Goal: Task Accomplishment & Management: Manage account settings

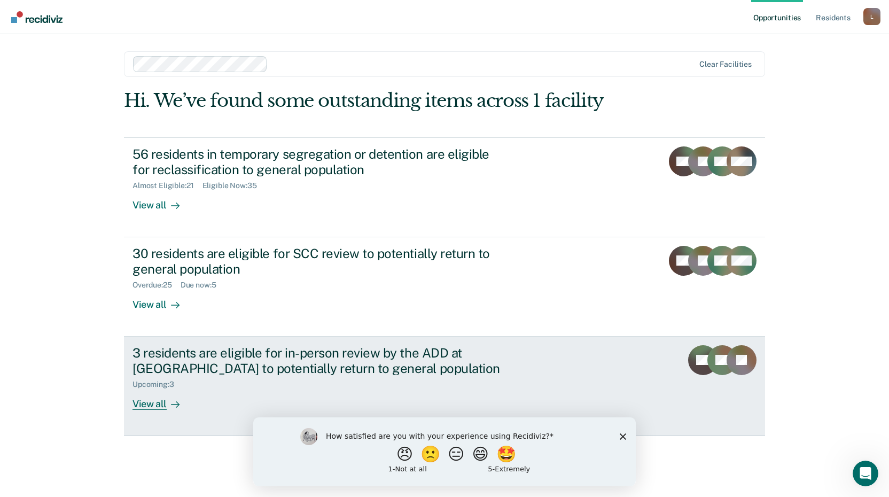
click at [161, 405] on div "View all" at bounding box center [162, 399] width 60 height 21
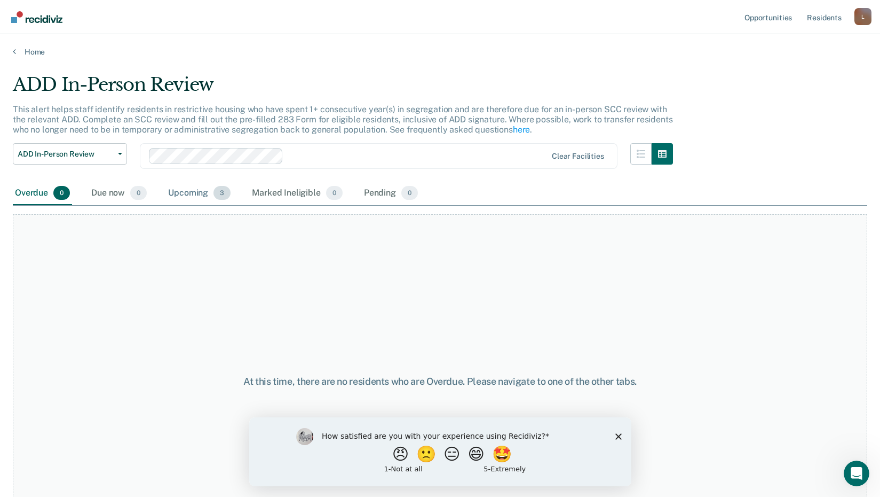
click at [200, 191] on div "Upcoming 3" at bounding box center [199, 193] width 67 height 23
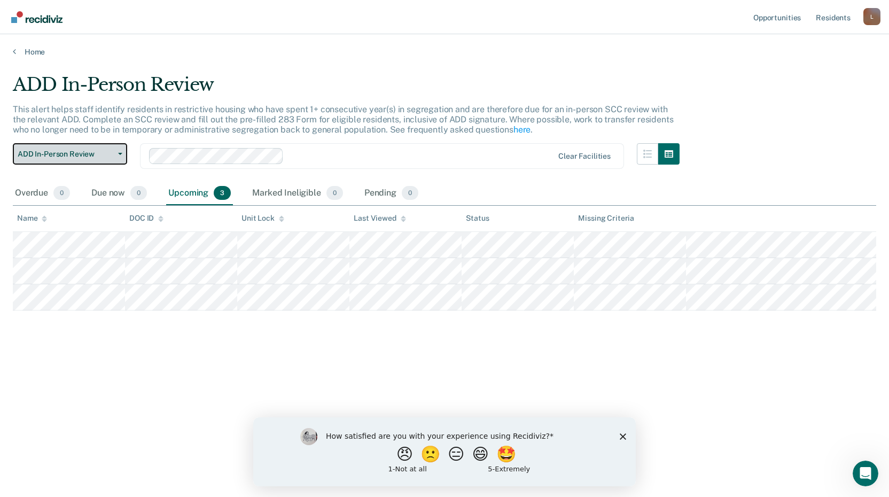
click at [117, 156] on button "ADD In-Person Review" at bounding box center [70, 153] width 114 height 21
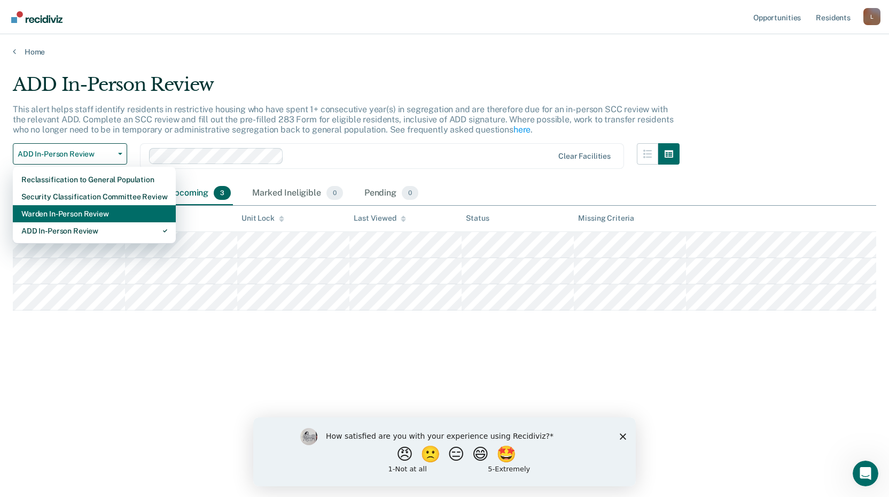
click at [103, 214] on div "Warden In-Person Review" at bounding box center [94, 213] width 146 height 17
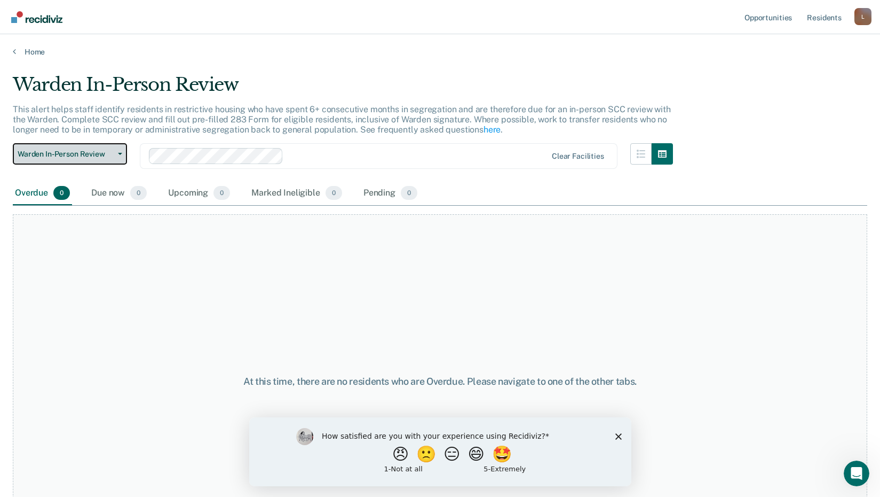
click at [117, 155] on span "button" at bounding box center [118, 154] width 9 height 2
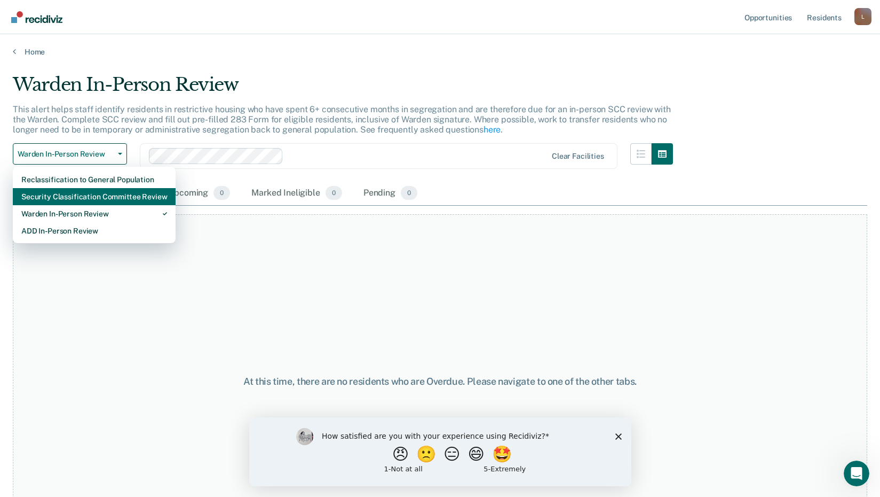
click at [109, 189] on div "Security Classification Committee Review" at bounding box center [94, 196] width 146 height 17
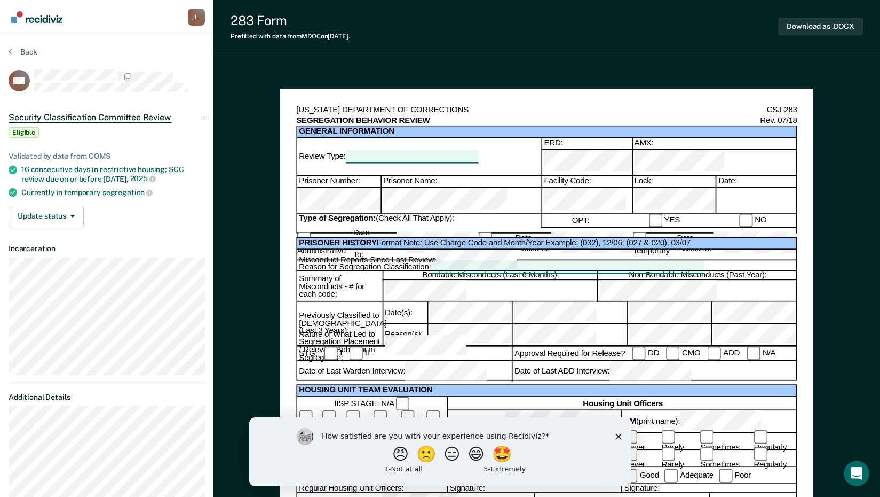
click at [29, 55] on button "Back" at bounding box center [23, 52] width 29 height 10
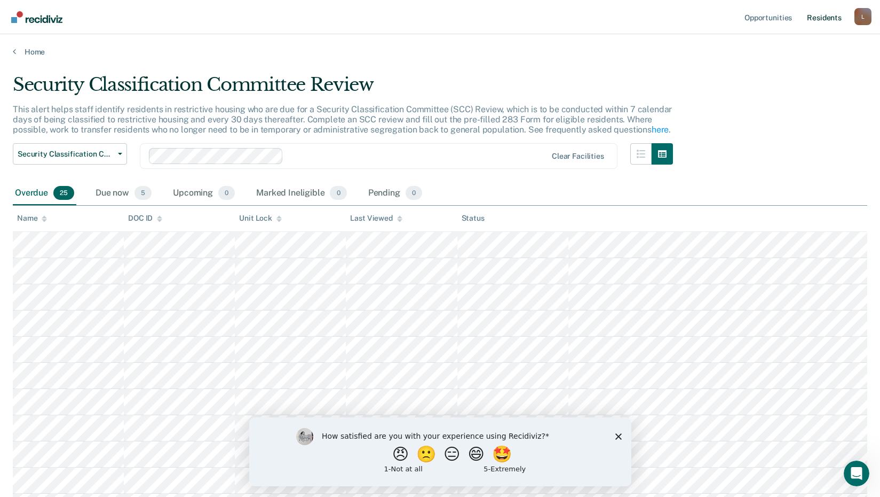
click at [831, 20] on link "Resident s" at bounding box center [824, 17] width 39 height 34
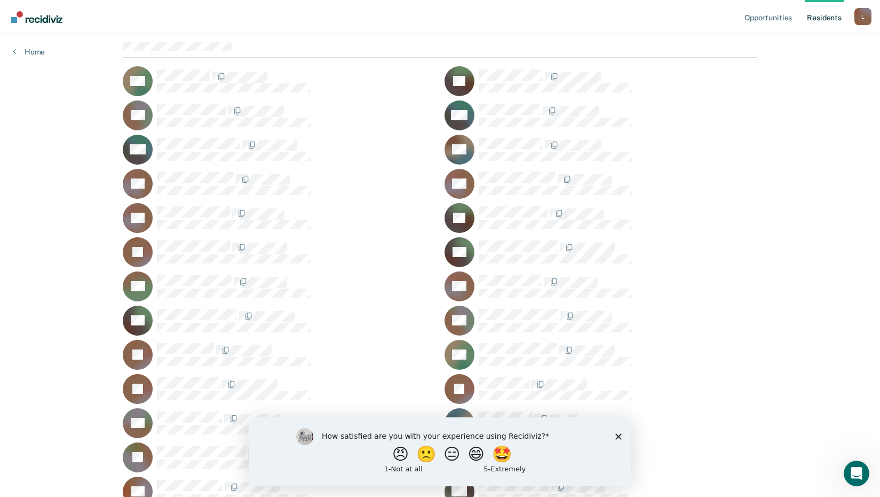
scroll to position [267, 0]
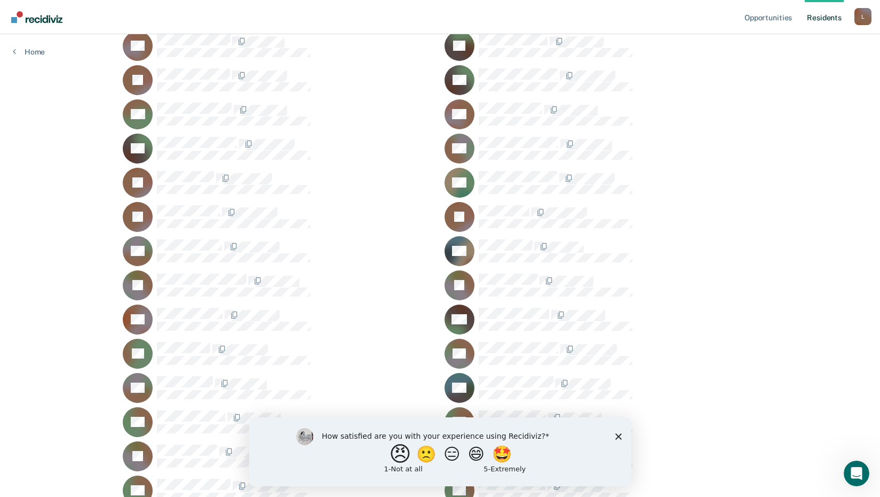
click at [391, 455] on button "😠" at bounding box center [401, 453] width 25 height 21
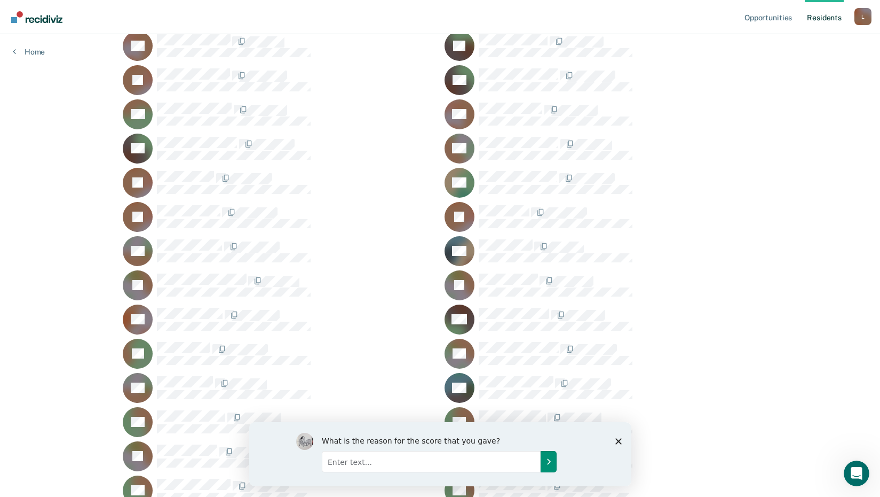
click at [546, 459] on icon "Submit your response" at bounding box center [548, 461] width 9 height 9
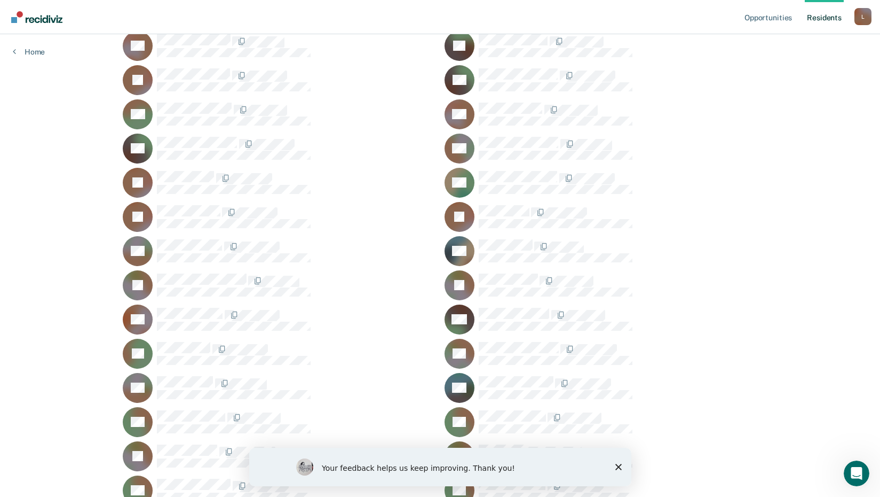
click at [619, 466] on polygon "Close survey" at bounding box center [618, 466] width 6 height 6
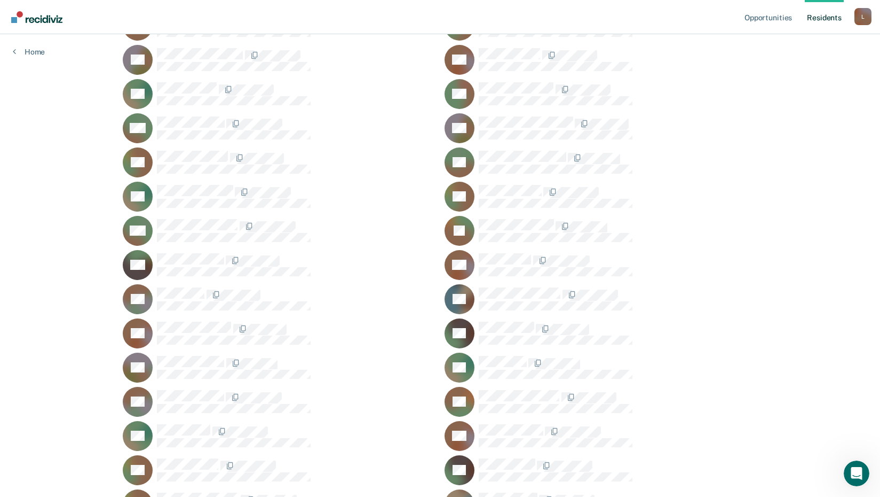
scroll to position [1442, 0]
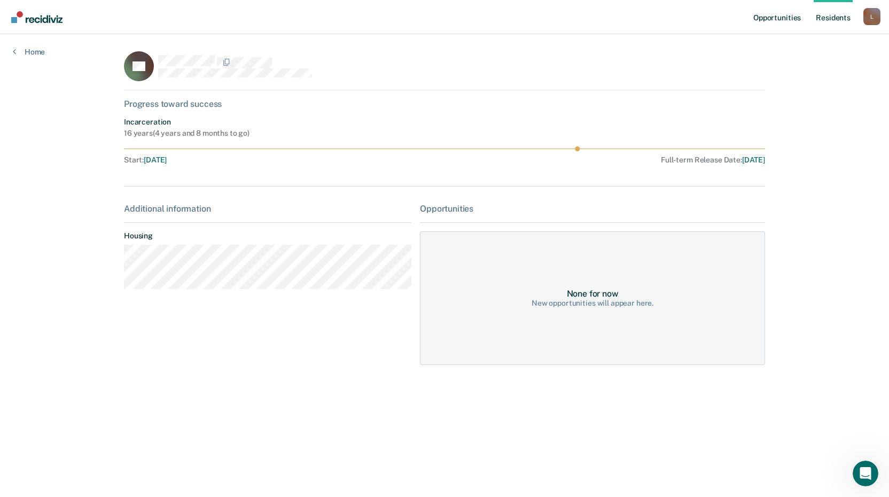
click at [779, 19] on link "Opportunities" at bounding box center [777, 17] width 52 height 34
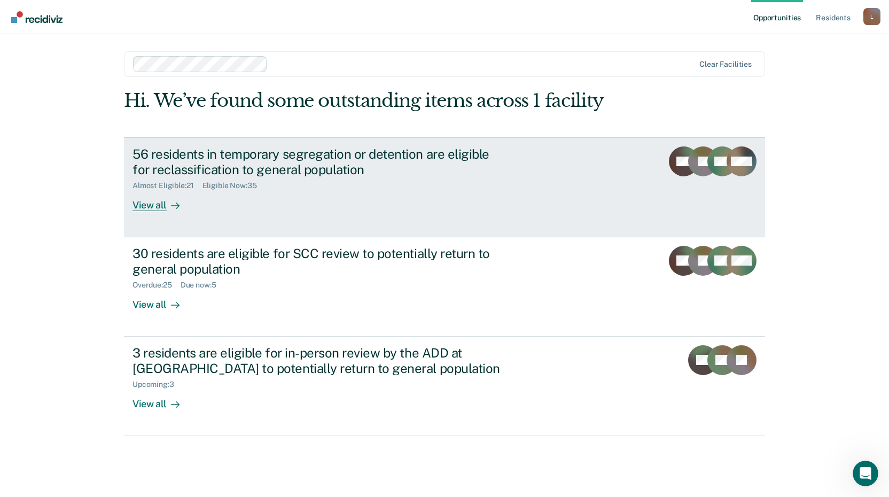
click at [160, 203] on div "View all" at bounding box center [162, 200] width 60 height 21
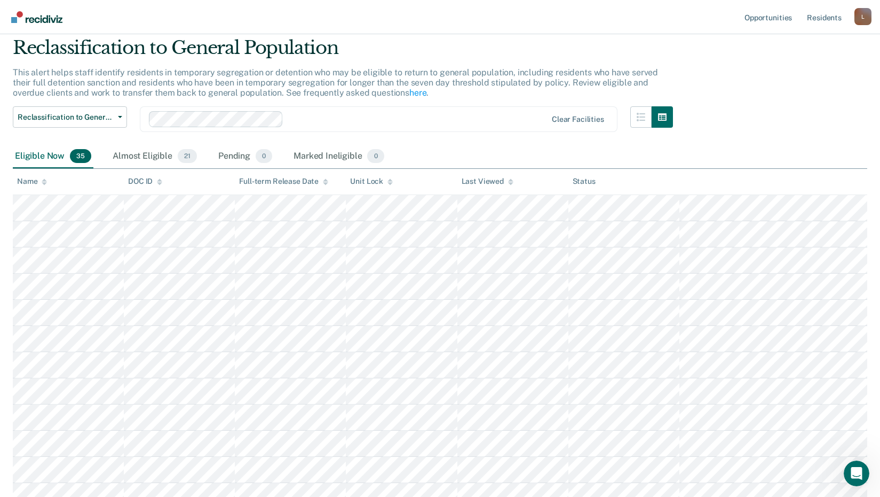
scroll to position [34, 0]
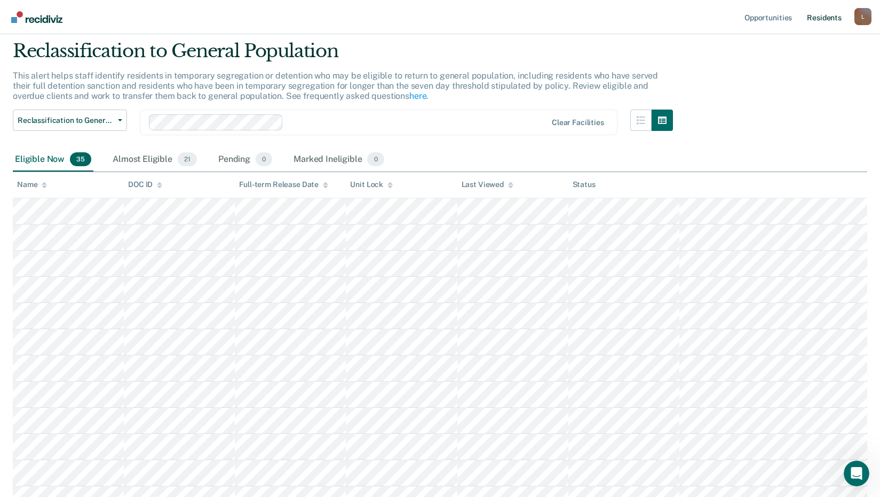
click at [828, 16] on link "Resident s" at bounding box center [824, 17] width 39 height 34
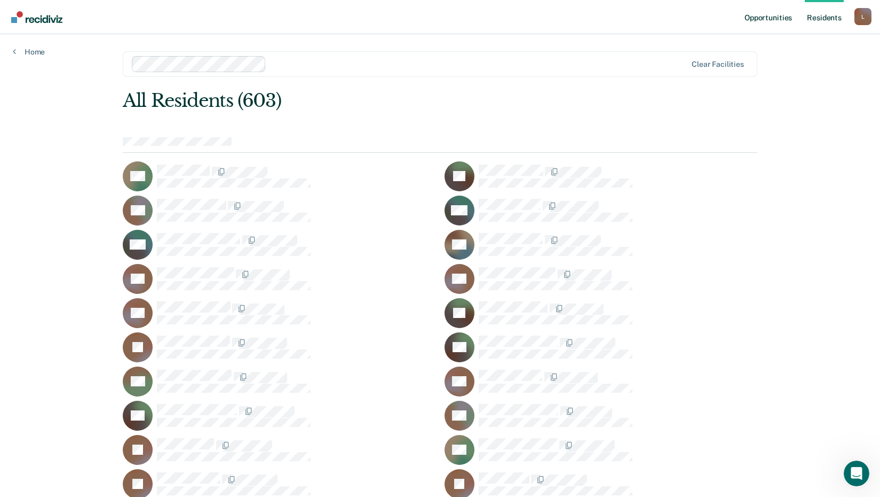
click at [767, 15] on link "Opportunities" at bounding box center [769, 17] width 52 height 34
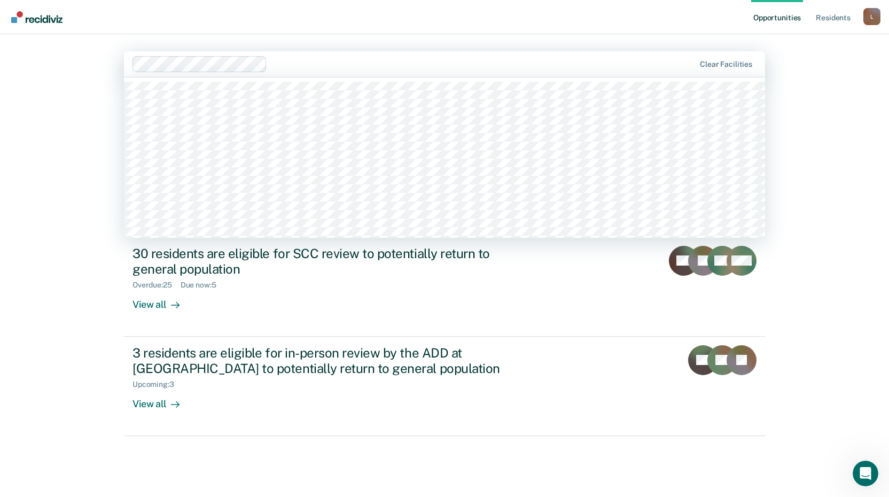
click at [725, 58] on div "Clear facilities" at bounding box center [444, 64] width 641 height 26
